Goal: Task Accomplishment & Management: Complete application form

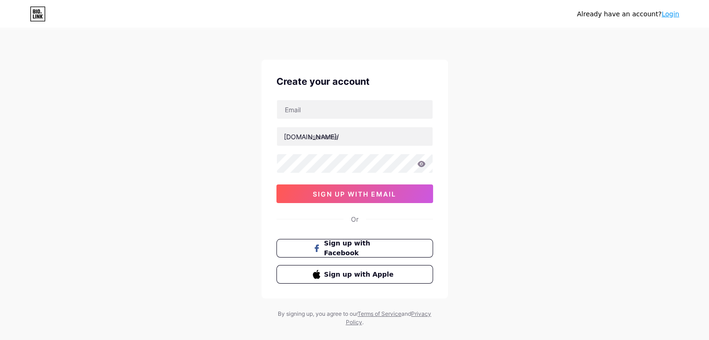
type input "[EMAIL_ADDRESS][DOMAIN_NAME]"
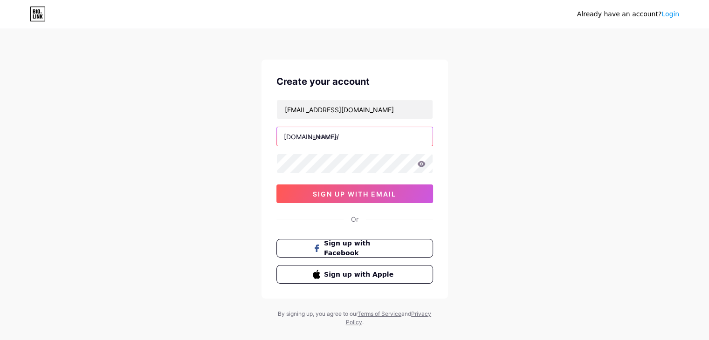
click at [334, 138] on input "text" at bounding box center [355, 136] width 156 height 19
paste input "dogovinhvuong"
type input "dogovinhvuong"
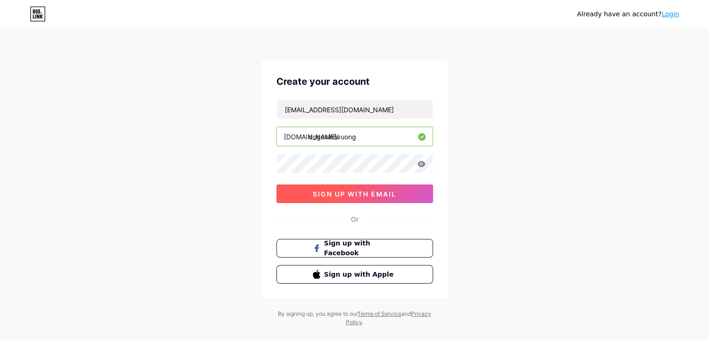
click at [333, 196] on span "sign up with email" at bounding box center [354, 194] width 83 height 8
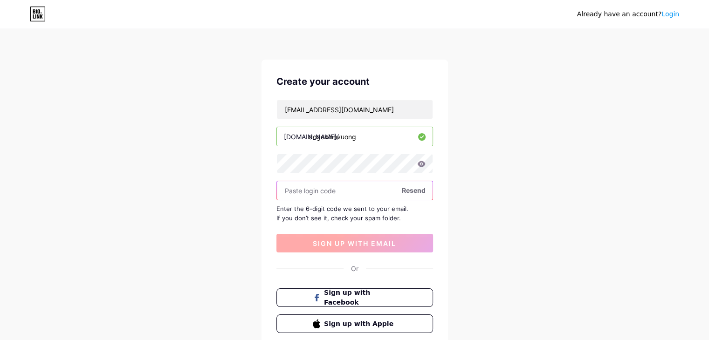
paste input "791582"
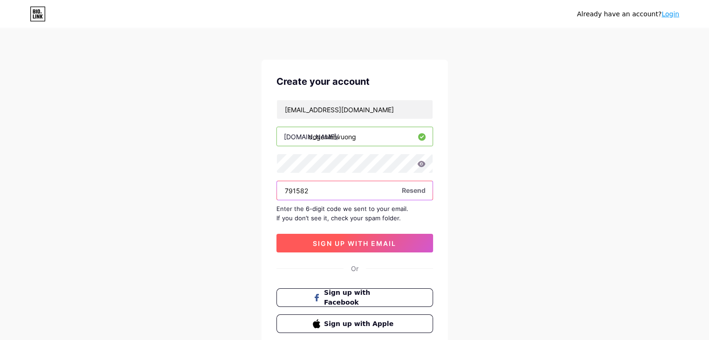
type input "791582"
click at [343, 243] on span "sign up with email" at bounding box center [354, 244] width 83 height 8
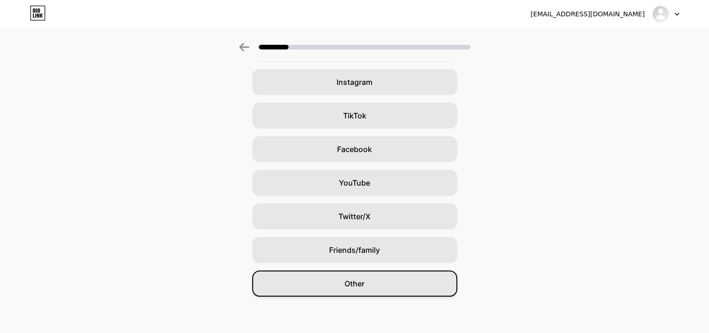
scroll to position [69, 0]
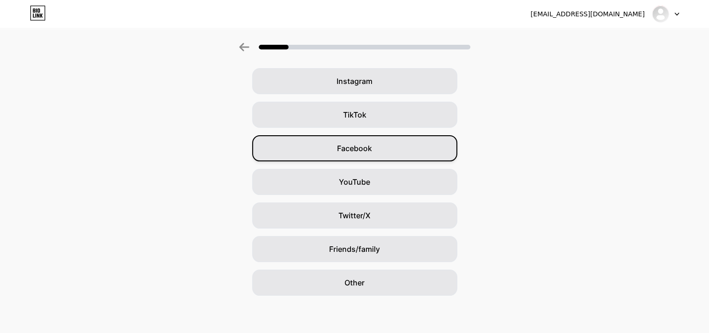
click at [371, 149] on span "Facebook" at bounding box center [354, 148] width 35 height 11
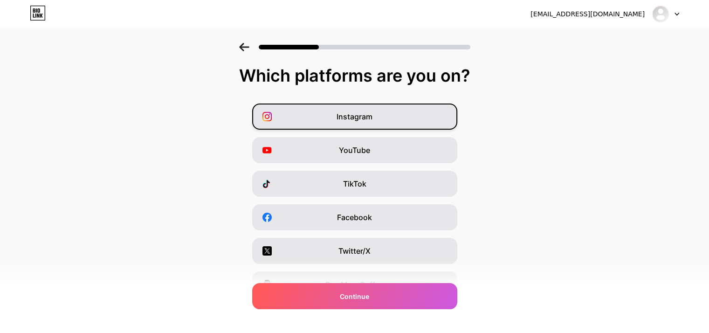
click at [362, 116] on span "Instagram" at bounding box center [355, 116] width 36 height 11
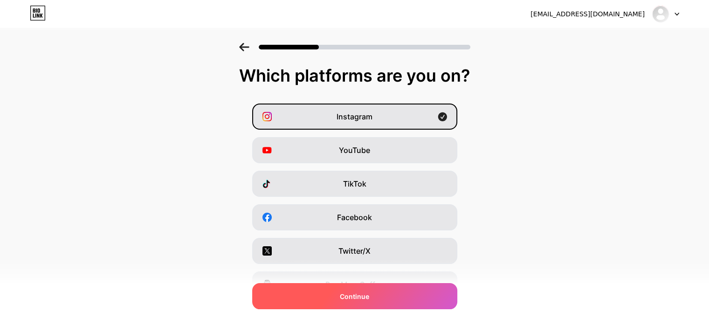
click at [363, 297] on span "Continue" at bounding box center [354, 296] width 29 height 10
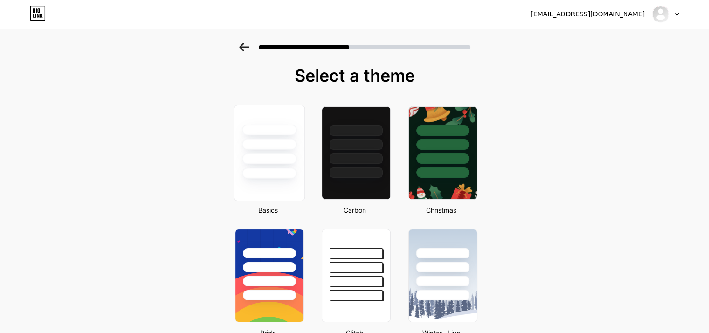
click at [265, 170] on div at bounding box center [269, 173] width 55 height 11
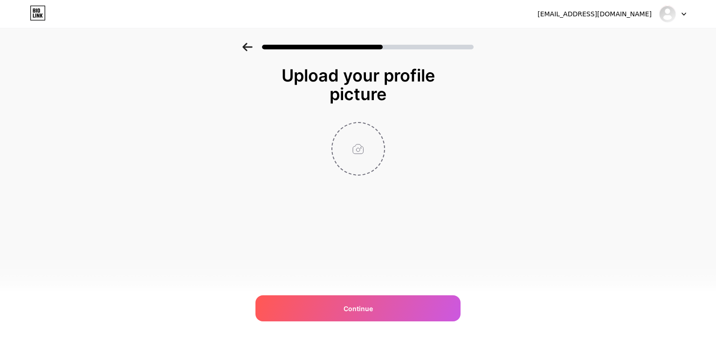
click at [366, 133] on input "file" at bounding box center [359, 149] width 52 height 52
type input "C:\fakepath\logo.jpg"
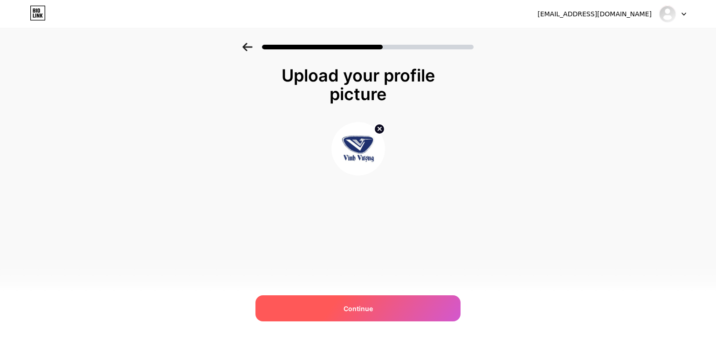
click at [368, 302] on div "Continue" at bounding box center [358, 309] width 205 height 26
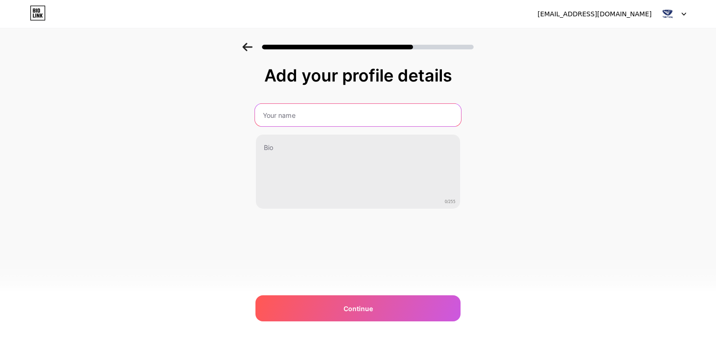
click at [317, 112] on input "text" at bounding box center [358, 115] width 206 height 22
click at [276, 112] on input "text" at bounding box center [358, 115] width 206 height 22
type input "Đồ Gỗ Vinh Vượng"
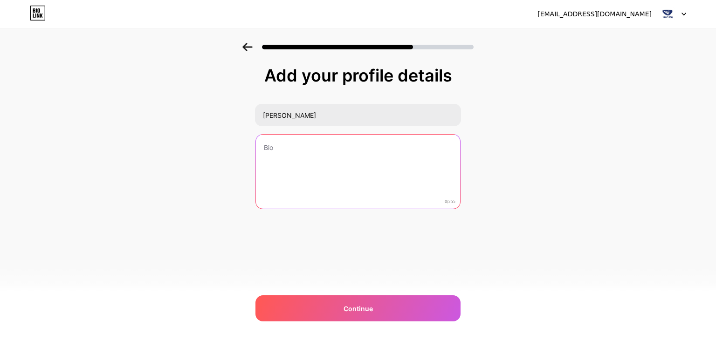
click at [277, 153] on textarea at bounding box center [358, 172] width 204 height 75
paste textarea "Đồ Gỗ Vinh Vượng cung cấp các sản phẩm đồ gỗ mỹ nghệ cao cấp trên toàn quốc. Vớ…"
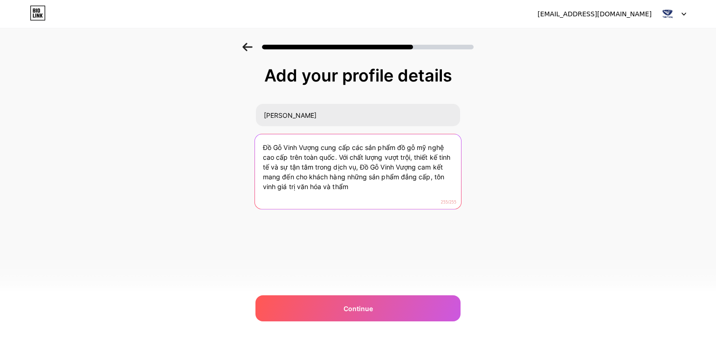
click at [356, 181] on textarea "Đồ Gỗ Vinh Vượng cung cấp các sản phẩm đồ gỗ mỹ nghệ cao cấp trên toàn quốc. Vớ…" at bounding box center [358, 172] width 206 height 76
paste textarea "- Đồ Gỗ Mỹ Nghệ Cao Cấp Vinh Vượng"
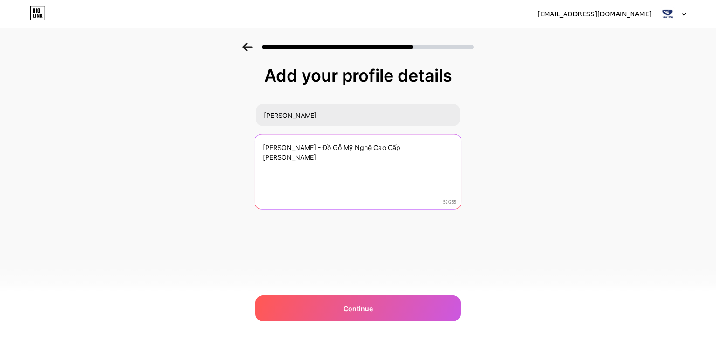
paste textarea "#DoGoVinhVuong #VinhVuong #DoGoMyNghe #NoiThatVinhVuong #DoGoCaoCap"
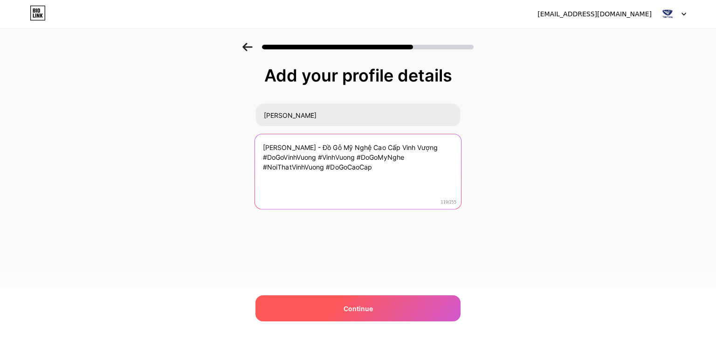
type textarea "Đồ Gỗ Vinh Vượng - Đồ Gỗ Mỹ Nghệ Cao Cấp Vinh Vượng #DoGoVinhVuong #VinhVuong #…"
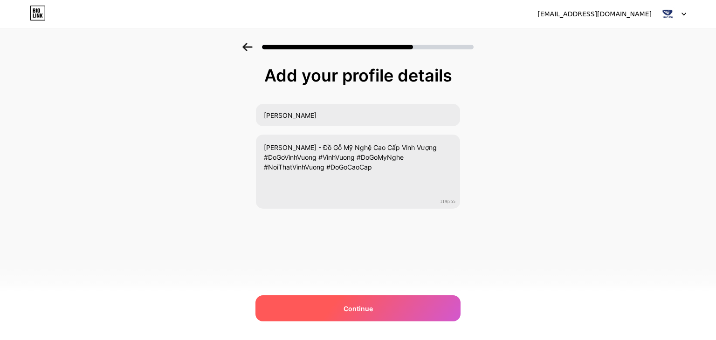
click at [336, 315] on div "Continue" at bounding box center [358, 309] width 205 height 26
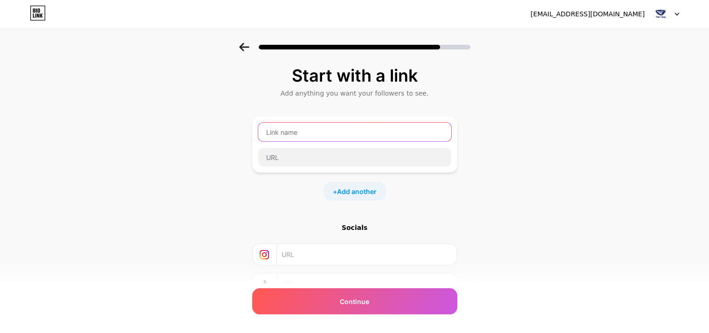
click at [306, 131] on input "text" at bounding box center [354, 132] width 193 height 19
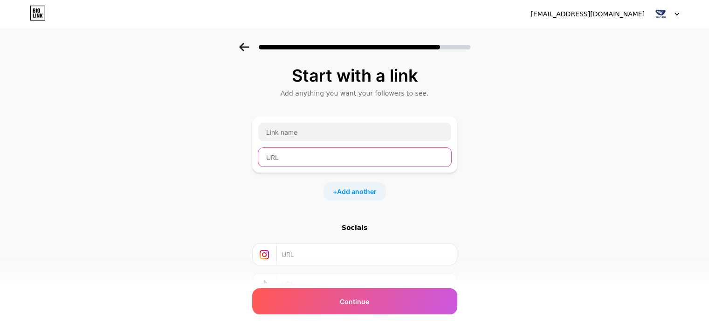
click at [289, 155] on input "text" at bounding box center [354, 157] width 193 height 19
click at [322, 252] on input "text" at bounding box center [366, 254] width 169 height 21
paste input "https://www.instagram.com/dogovinhvuong/"
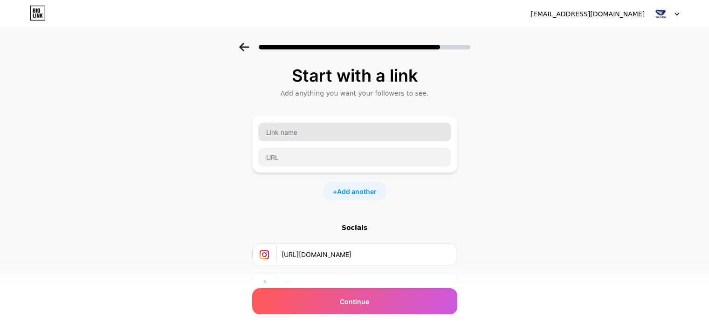
type input "https://www.instagram.com/dogovinhvuong/"
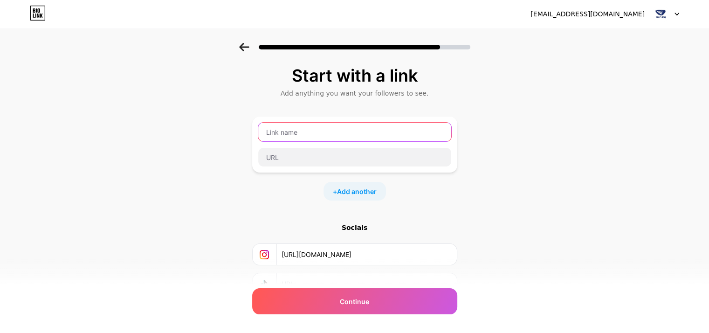
click at [285, 140] on input "text" at bounding box center [354, 132] width 193 height 19
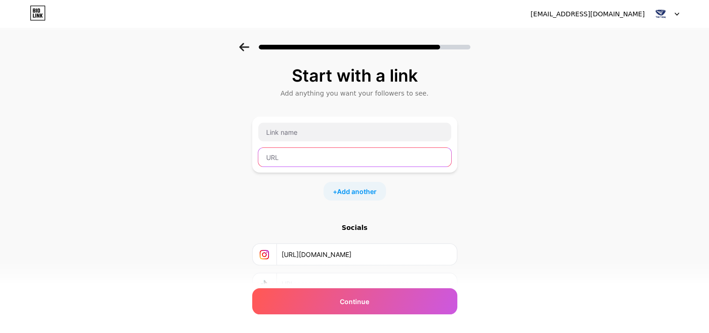
click at [285, 165] on input "text" at bounding box center [354, 157] width 193 height 19
paste input "https://dogovinhvuong.com/"
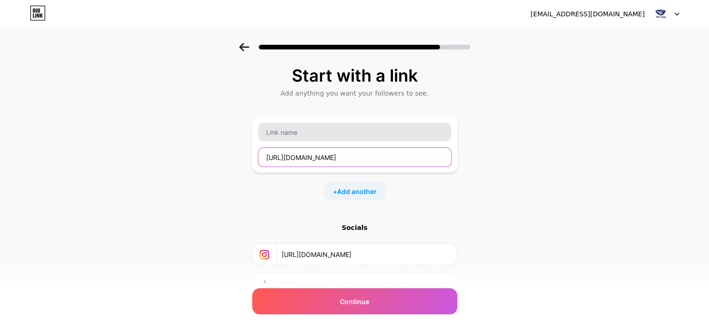
type input "https://dogovinhvuong.com/"
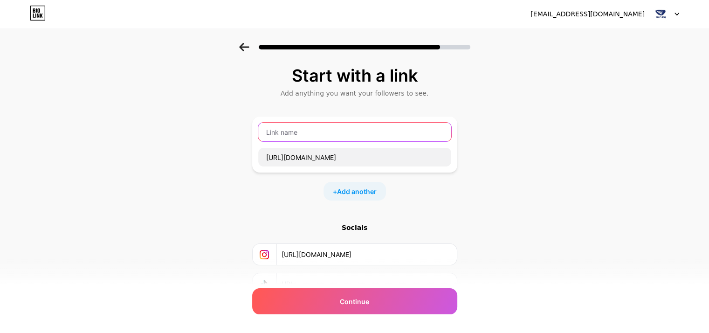
click at [296, 130] on input "text" at bounding box center [354, 132] width 193 height 19
paste input "Đồ Gỗ Vinh Vượng"
type input "Đồ Gỗ Vinh Vượng"
click at [349, 187] on span "Add another" at bounding box center [357, 192] width 40 height 10
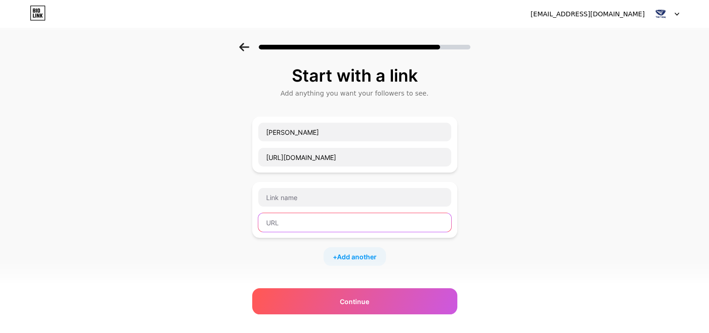
click at [291, 221] on input "text" at bounding box center [354, 222] width 193 height 19
paste input "https://www.facebook.com/dogovinhvuong1/"
click at [325, 223] on input "https://www.facebook.com/dogovinhvuong1/" at bounding box center [354, 222] width 193 height 19
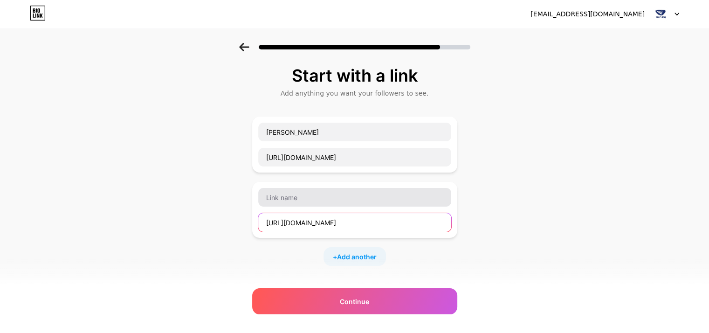
type input "https://www.facebook.com/dogovinhvuong1/"
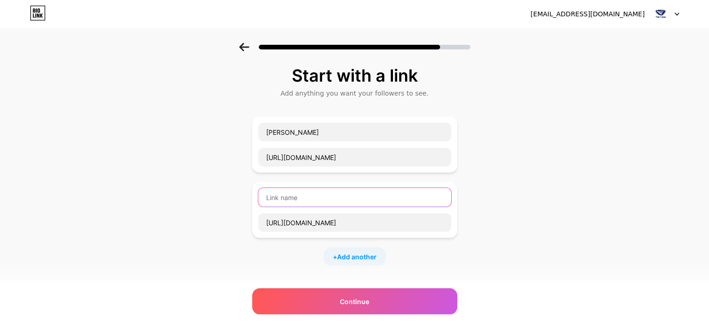
click at [298, 198] on input "text" at bounding box center [354, 197] width 193 height 19
paste input "facebook"
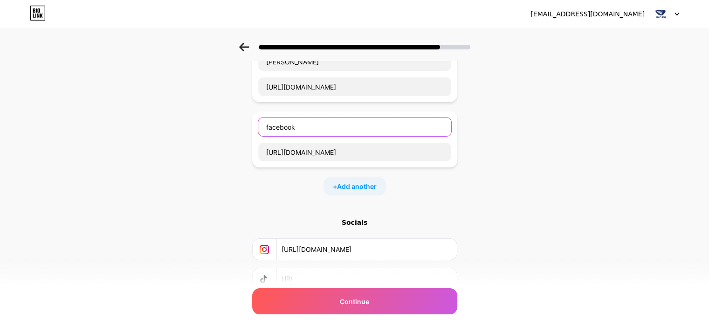
scroll to position [139, 0]
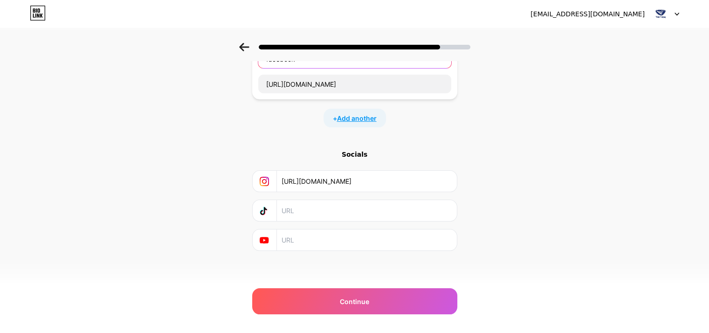
type input "facebook"
click at [368, 118] on span "Add another" at bounding box center [357, 118] width 40 height 10
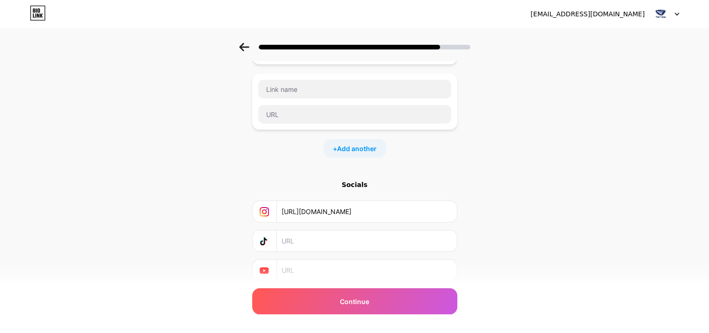
scroll to position [157, 0]
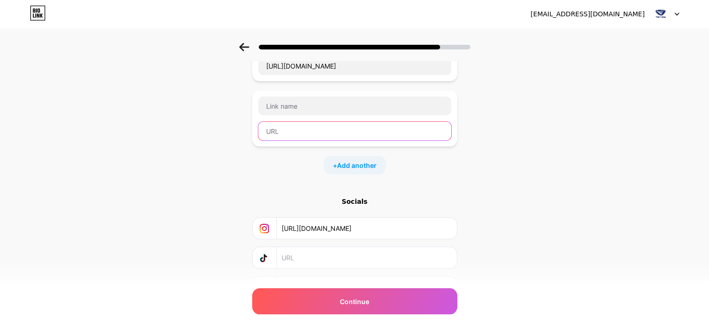
click at [276, 131] on input "text" at bounding box center [354, 131] width 193 height 19
paste input "https://twitter.com/go_vuong"
click at [302, 130] on input "https://twitter.com/go_vuong" at bounding box center [354, 131] width 193 height 19
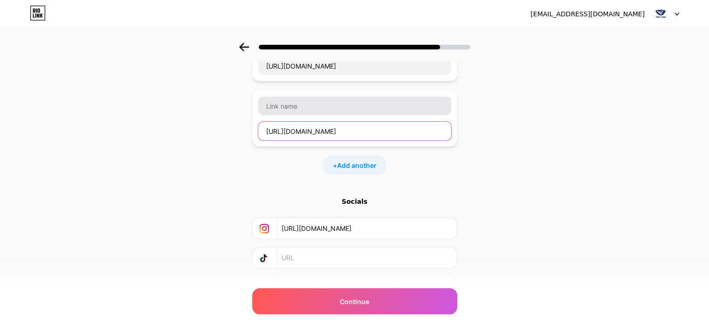
type input "https://twitter.com/go_vuong"
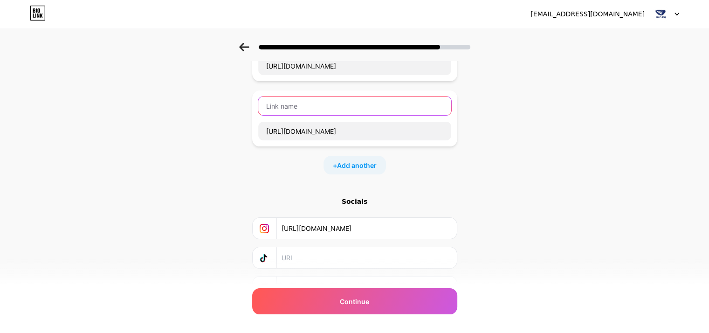
click at [300, 104] on input "text" at bounding box center [354, 106] width 193 height 19
paste input "twitter"
type input "twitter"
click at [343, 161] on span "Add another" at bounding box center [357, 165] width 40 height 10
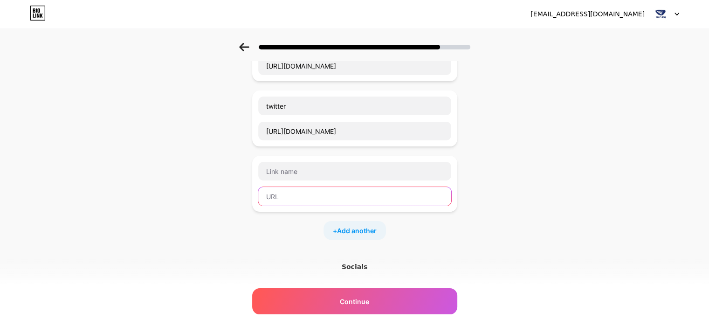
click at [280, 193] on input "text" at bounding box center [354, 196] width 193 height 19
paste input "https://www.youtube.com/@dogovinhvuong/"
click at [328, 191] on input "https://www.youtube.com/@dogovinhvuong/" at bounding box center [354, 196] width 193 height 19
type input "https://www.youtube.com/@dogovinhvuong/"
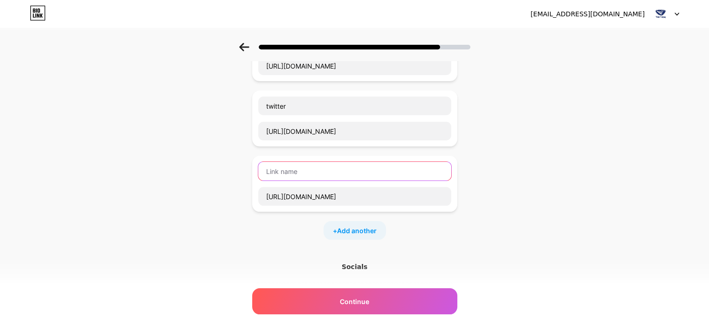
click at [312, 169] on input "text" at bounding box center [354, 171] width 193 height 19
paste input "youtube"
type input "youtube"
click at [361, 229] on span "Add another" at bounding box center [357, 231] width 40 height 10
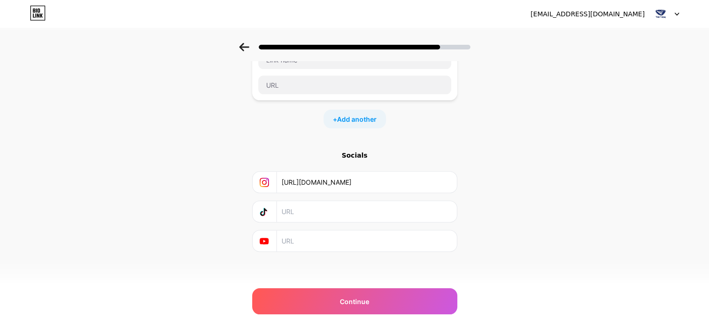
scroll to position [287, 0]
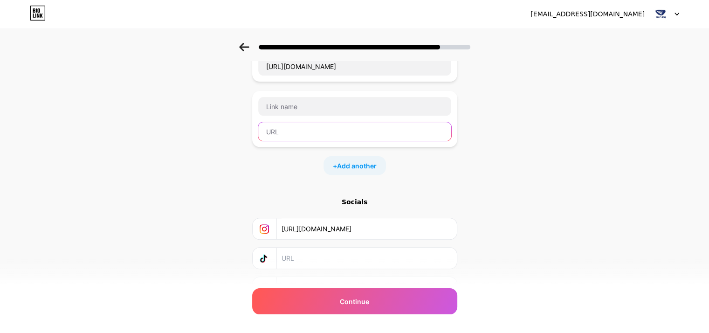
click at [304, 126] on input "text" at bounding box center [354, 131] width 193 height 19
paste input "https://gravatar.com/dogovinhvuong1"
click at [316, 128] on input "https://gravatar.com/dogovinhvuong1" at bounding box center [354, 131] width 193 height 19
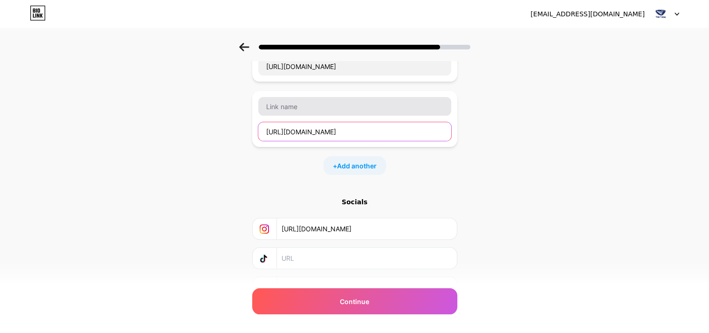
type input "https://gravatar.com/dogovinhvuong1"
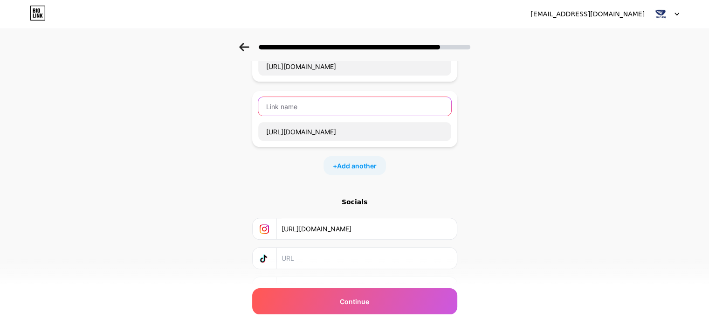
click at [299, 108] on input "text" at bounding box center [354, 106] width 193 height 19
paste input "gravatar"
type input "gravatar"
click at [353, 161] on span "Add another" at bounding box center [357, 166] width 40 height 10
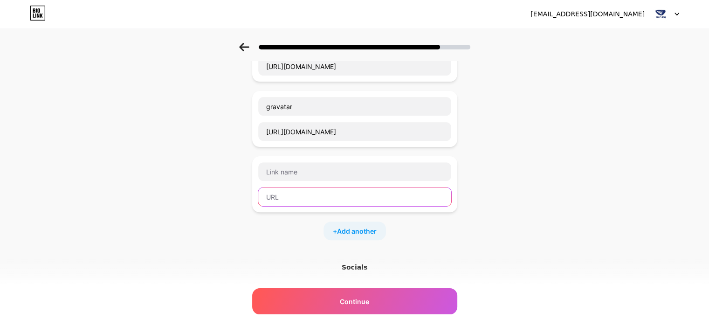
click at [272, 187] on input "text" at bounding box center [354, 196] width 193 height 19
paste input "https://github.com/dogovinhvuong1"
click at [308, 194] on input "https://github.com/dogovinhvuong1" at bounding box center [354, 196] width 193 height 19
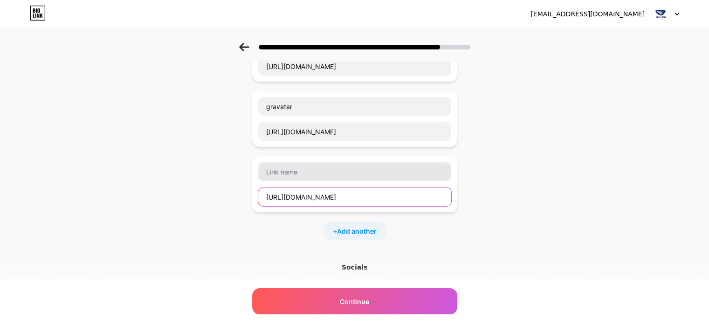
type input "https://github.com/dogovinhvuong1"
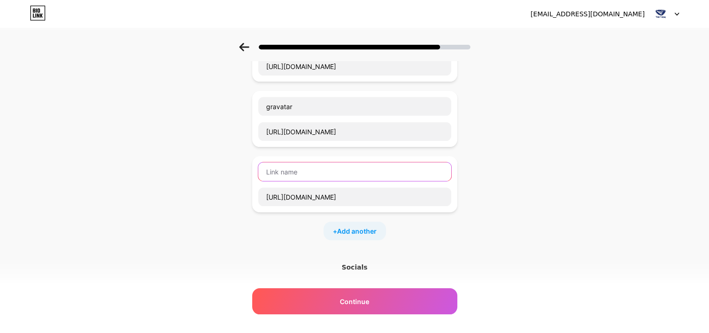
click at [301, 168] on input "text" at bounding box center [354, 171] width 193 height 19
paste input "github"
type input "github"
click at [350, 227] on span "Add another" at bounding box center [357, 231] width 40 height 10
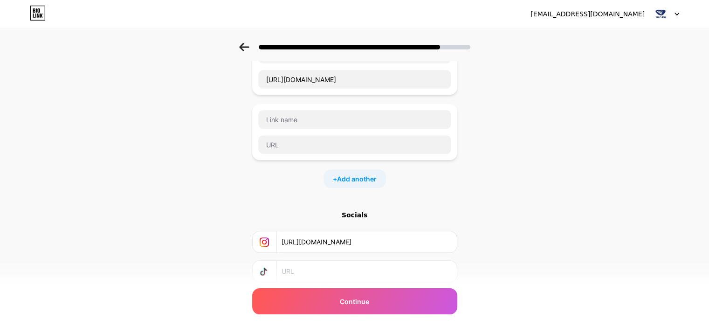
scroll to position [427, 0]
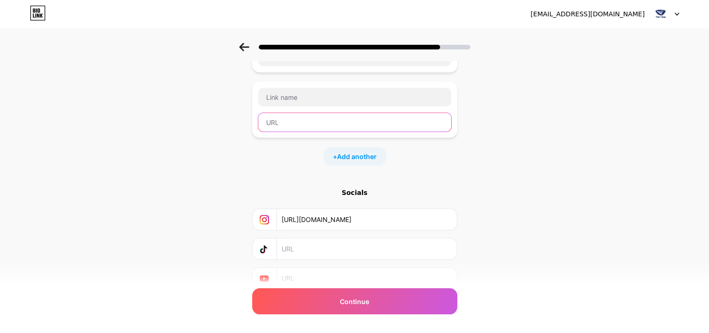
click at [293, 116] on input "text" at bounding box center [354, 122] width 193 height 19
paste input "https://www.pinterest.com/dogomynghevinhvuong/"
click at [324, 120] on input "https://www.pinterest.com/dogomynghevinhvuong/" at bounding box center [354, 122] width 193 height 19
type input "https://www.pinterest.com/dogomynghevinhvuong/"
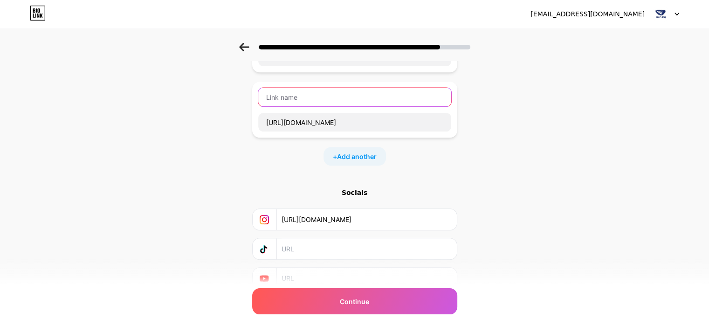
click at [295, 92] on input "text" at bounding box center [354, 97] width 193 height 19
paste input "pinterest"
type input "pinterest"
click at [349, 153] on span "Add another" at bounding box center [357, 157] width 40 height 10
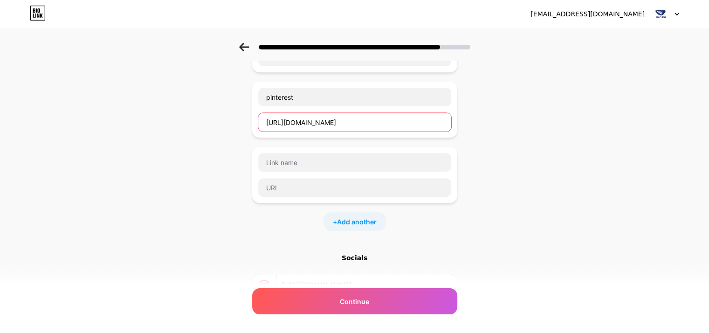
click at [368, 119] on input "https://www.pinterest.com/dogomynghevinhvuong/" at bounding box center [354, 122] width 193 height 19
paste input "dogovinhvuong1.wordpress.com"
type input "https://www.pinterest.com/dogomynghevinhvuong/"
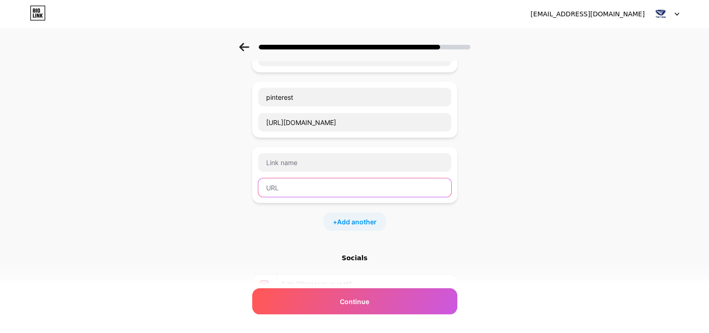
click at [298, 185] on input "text" at bounding box center [354, 187] width 193 height 19
paste input "https://dogovinhvuong1.wordpress.com/"
click at [322, 184] on input "https://dogovinhvuong1.wordpress.com/" at bounding box center [354, 187] width 193 height 19
click at [348, 183] on input "https://dogovinhvuong1.wordpress.com/" at bounding box center [354, 187] width 193 height 19
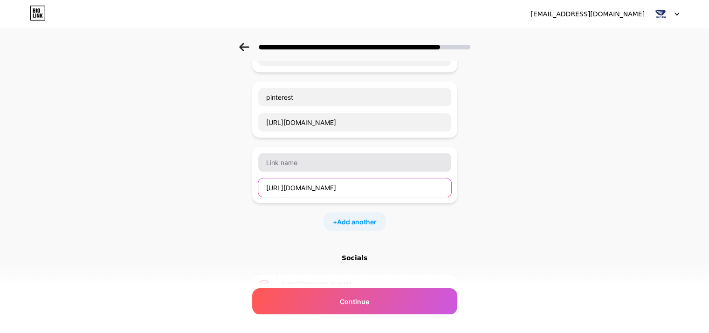
type input "https://dogovinhvuong1.wordpress.com/"
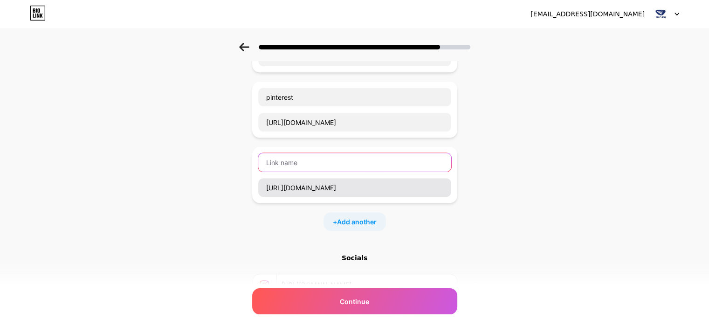
drag, startPoint x: 317, startPoint y: 159, endPoint x: 336, endPoint y: 194, distance: 39.2
click at [317, 160] on input "text" at bounding box center [354, 162] width 193 height 19
paste input "wordpress"
type input "wordpress"
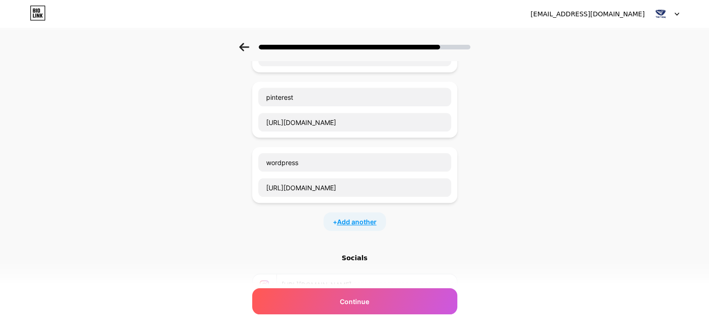
click at [347, 220] on span "Add another" at bounding box center [357, 222] width 40 height 10
click at [294, 249] on input "text" at bounding box center [354, 252] width 193 height 19
paste input "https://www.tumblr.com/dogovinhvuong"
click at [338, 249] on input "https://www.tumblr.com/dogovinhvuong" at bounding box center [354, 252] width 193 height 19
click at [323, 249] on input "https://www.tumblr.com/dogovinhvuong" at bounding box center [354, 252] width 193 height 19
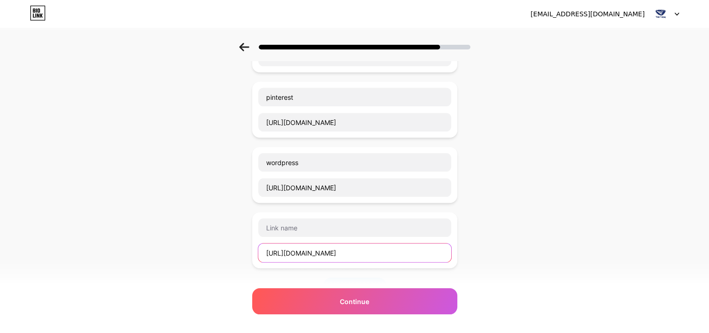
click at [323, 249] on input "https://www.tumblr.com/dogovinhvuong" at bounding box center [354, 252] width 193 height 19
type input "https://www.tumblr.com/dogovinhvuong"
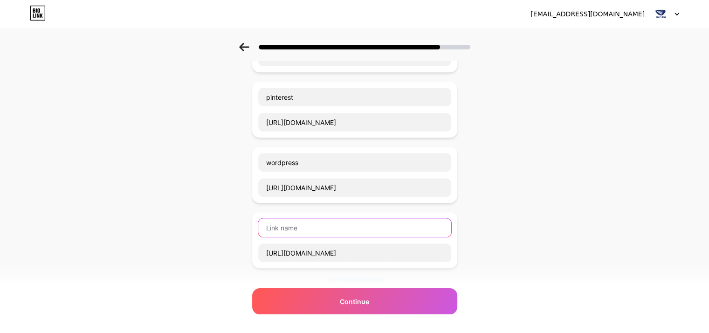
click at [312, 226] on input "text" at bounding box center [354, 227] width 193 height 19
paste input "tumblr"
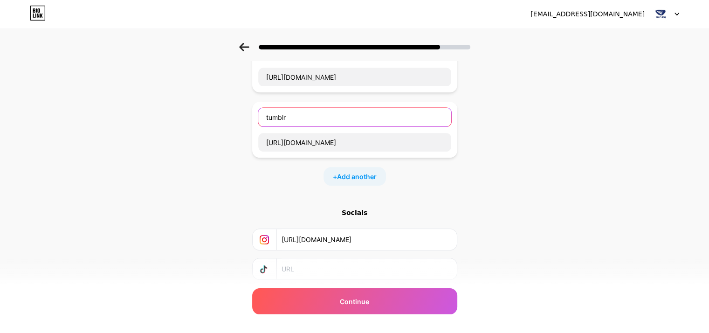
scroll to position [567, 0]
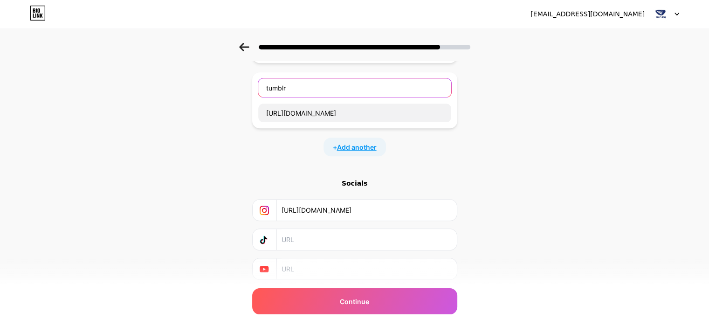
type input "tumblr"
click at [361, 148] on span "Add another" at bounding box center [357, 147] width 40 height 10
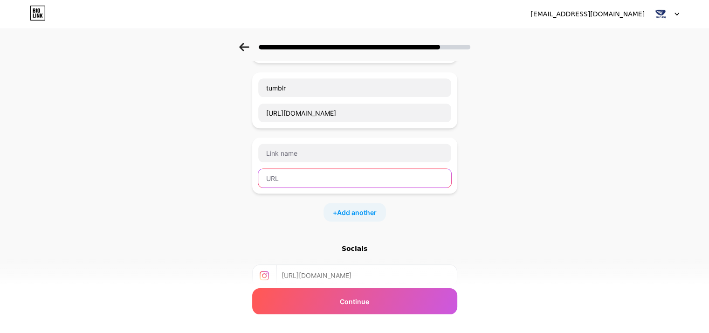
click at [285, 169] on input "text" at bounding box center [354, 178] width 193 height 19
paste input "https://www.behance.net/dogovinhvuong"
click at [330, 176] on input "https://www.behance.net/dogovinhvuong" at bounding box center [354, 178] width 193 height 19
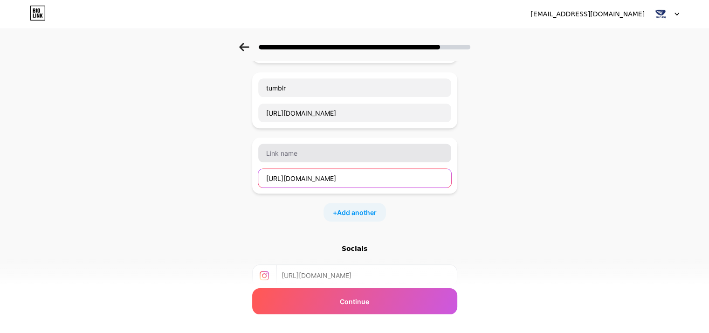
type input "https://www.behance.net/dogovinhvuong"
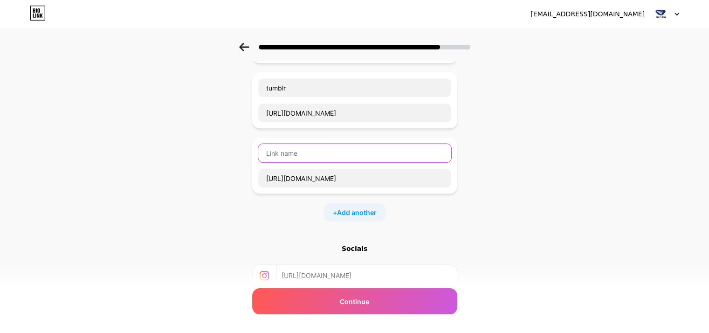
click at [312, 148] on input "text" at bounding box center [354, 153] width 193 height 19
paste input "behance"
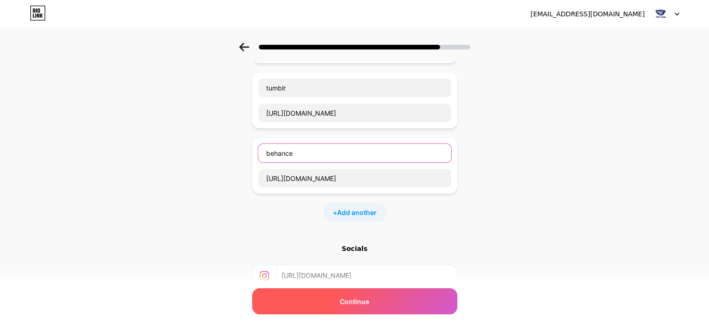
type input "behance"
click at [364, 295] on div "Continue" at bounding box center [354, 301] width 205 height 26
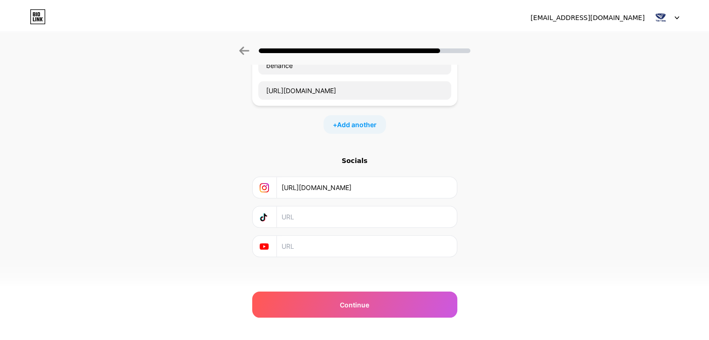
scroll to position [0, 0]
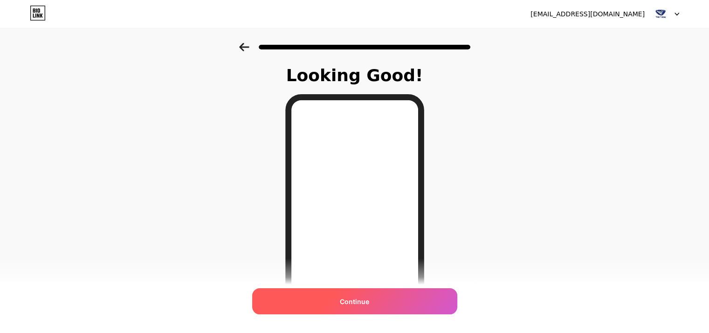
click at [377, 304] on div "Continue" at bounding box center [354, 301] width 205 height 26
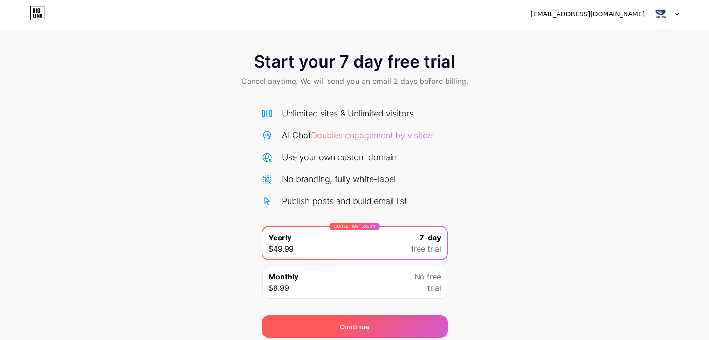
click at [325, 331] on div "Continue" at bounding box center [355, 327] width 187 height 22
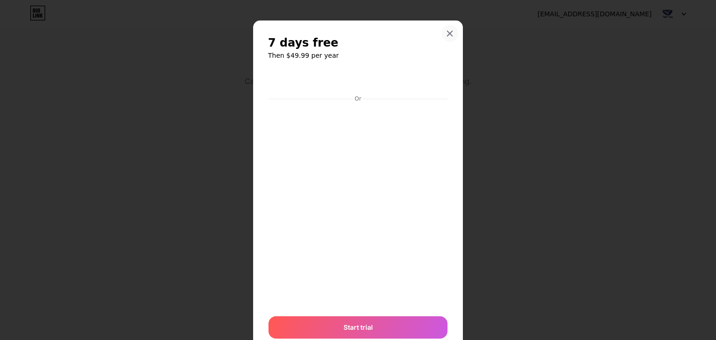
click at [446, 30] on icon at bounding box center [449, 33] width 7 height 7
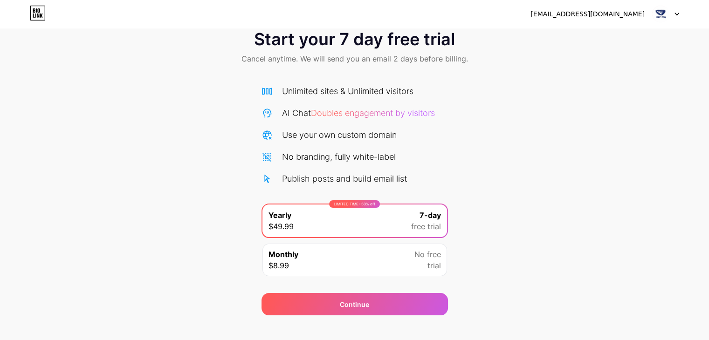
scroll to position [35, 0]
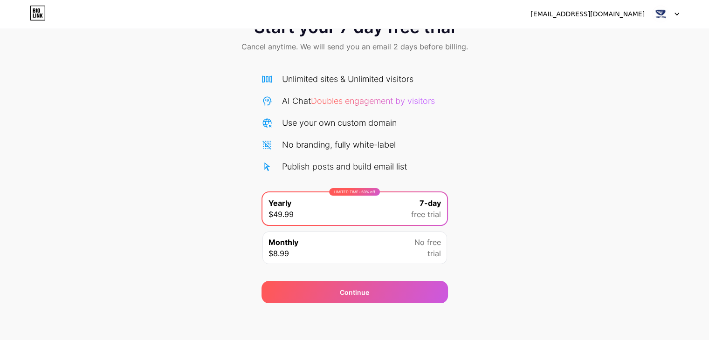
click at [417, 259] on div "Monthly $8.99 No free trial" at bounding box center [355, 248] width 185 height 33
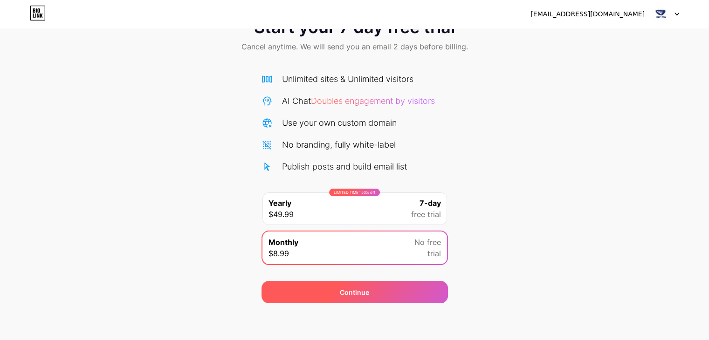
click at [371, 298] on div "Continue" at bounding box center [355, 292] width 187 height 22
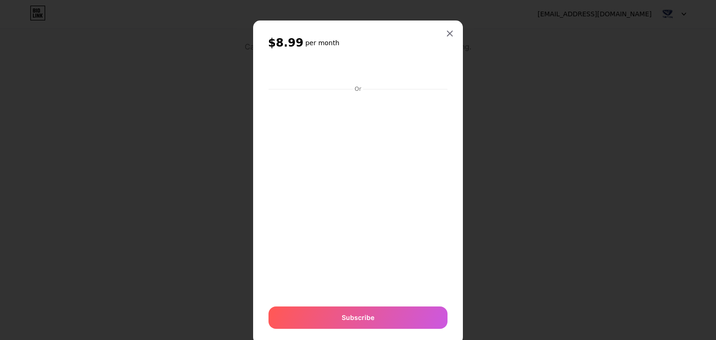
click at [451, 30] on div at bounding box center [450, 33] width 17 height 17
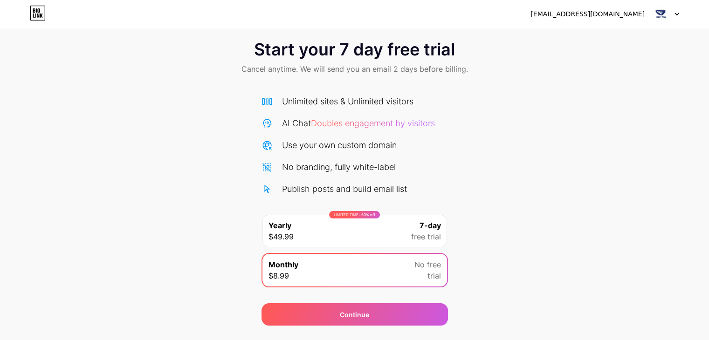
scroll to position [0, 0]
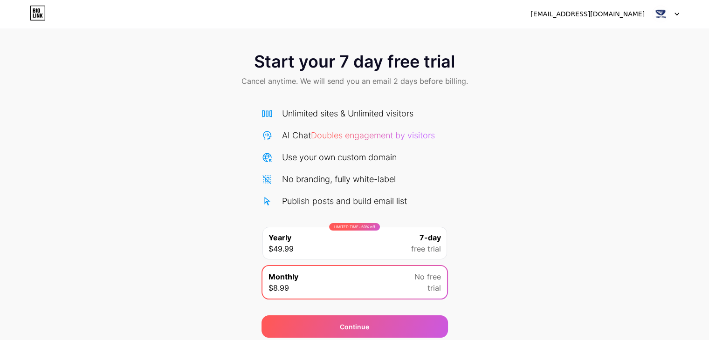
click at [621, 15] on div "[EMAIL_ADDRESS][DOMAIN_NAME]" at bounding box center [588, 14] width 114 height 10
click at [664, 7] on img at bounding box center [661, 14] width 18 height 18
drag, startPoint x: 286, startPoint y: 25, endPoint x: 178, endPoint y: 22, distance: 107.8
click at [276, 23] on div "Xmekdkmgfmrkkxndkekxmx@gmail.com Logout" at bounding box center [354, 14] width 709 height 28
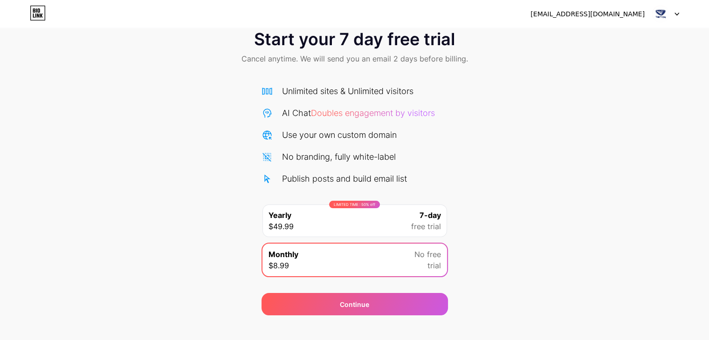
scroll to position [35, 0]
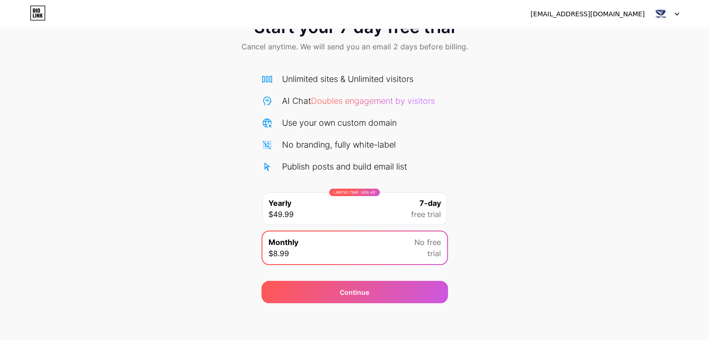
click at [41, 15] on icon at bounding box center [41, 16] width 3 height 4
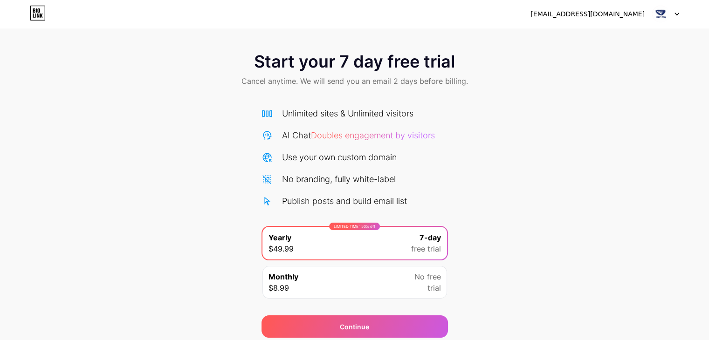
click at [37, 13] on icon at bounding box center [38, 13] width 16 height 15
